Goal: Register for event/course

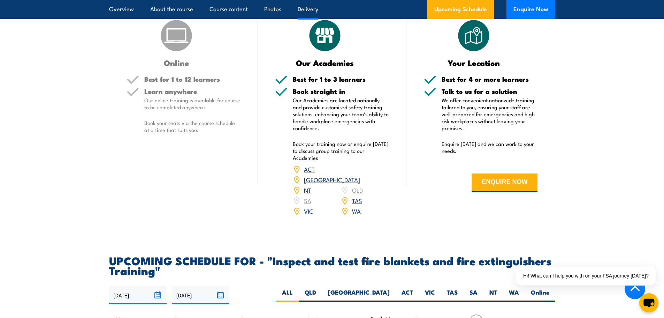
scroll to position [1011, 0]
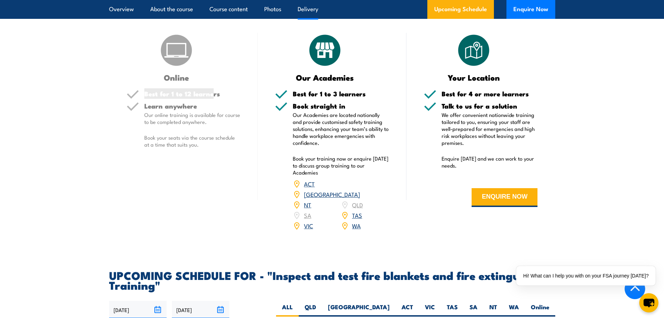
drag, startPoint x: 140, startPoint y: 118, endPoint x: 215, endPoint y: 120, distance: 74.3
click at [215, 102] on div "Best for 1 to 12 learners" at bounding box center [184, 96] width 114 height 12
click at [216, 97] on h5 "Best for 1 to 12 learners" at bounding box center [192, 93] width 96 height 7
click at [155, 109] on h5 "Learn anywhere" at bounding box center [192, 105] width 96 height 7
drag, startPoint x: 203, startPoint y: 171, endPoint x: 130, endPoint y: 112, distance: 92.9
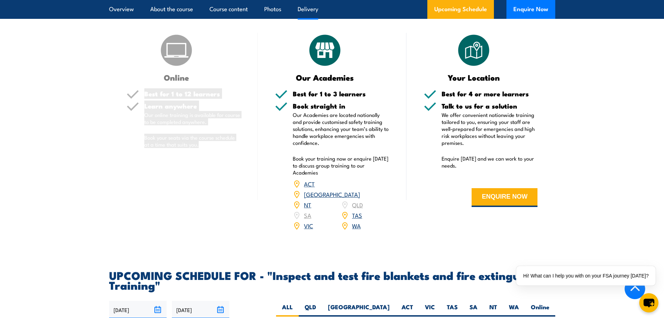
click at [130, 112] on div "Best for 1 to 12 learners Learn anywhere Our online training is available for c…" at bounding box center [184, 124] width 114 height 69
click at [174, 109] on h5 "Learn anywhere" at bounding box center [192, 105] width 96 height 7
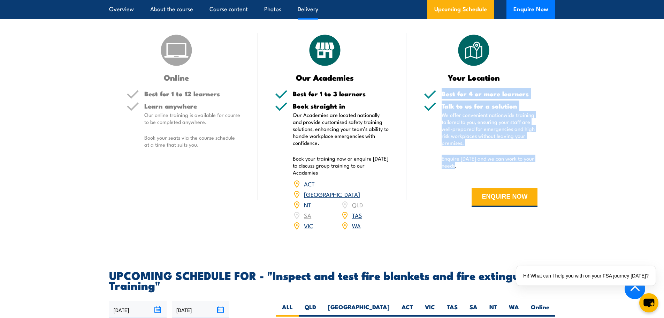
drag, startPoint x: 440, startPoint y: 119, endPoint x: 527, endPoint y: 189, distance: 111.6
click at [527, 189] on div "Best for 4 or more learners Talk to us for a solution We offer convenient natio…" at bounding box center [481, 153] width 114 height 127
click at [480, 169] on p "Enquire [DATE] and we can work to your needs." at bounding box center [490, 162] width 96 height 14
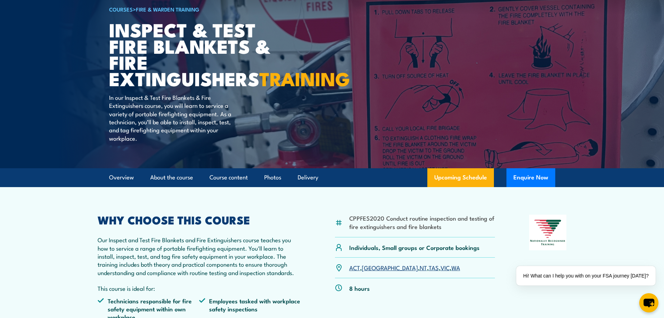
scroll to position [0, 0]
